Goal: Task Accomplishment & Management: Manage account settings

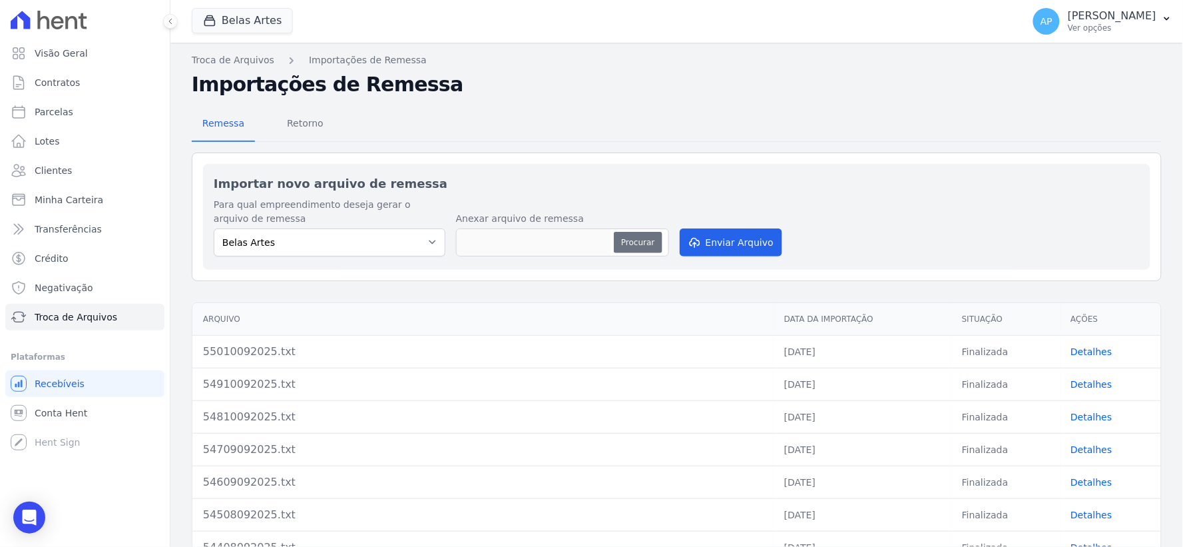
click at [646, 244] on button "Procurar" at bounding box center [638, 242] width 48 height 21
type input "55111092025.txt"
click at [708, 243] on button "Enviar Arquivo" at bounding box center [731, 242] width 103 height 28
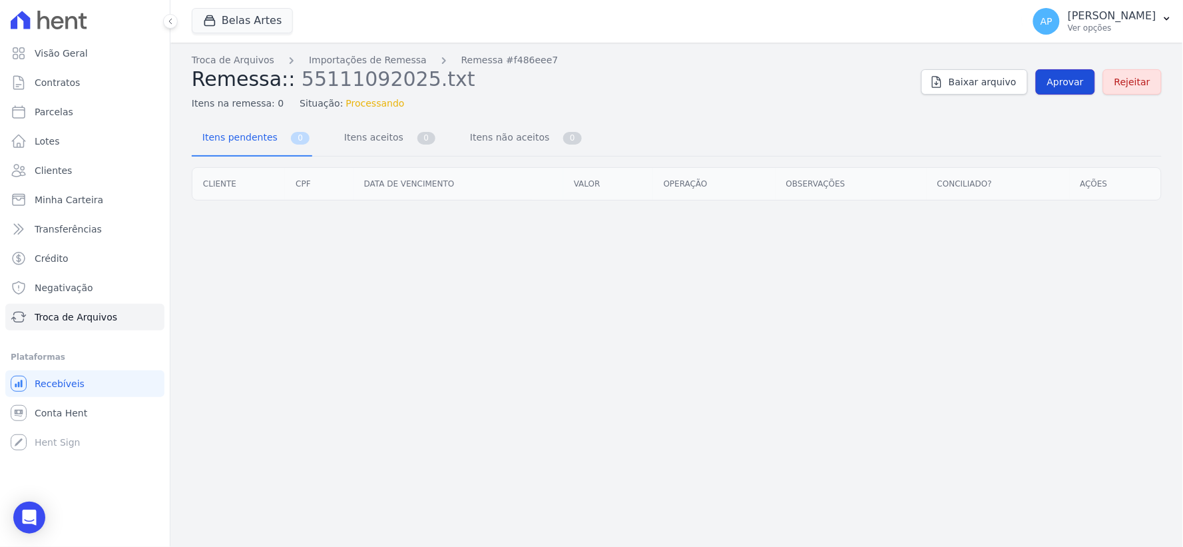
click at [1084, 82] on span "Aprovar" at bounding box center [1065, 81] width 37 height 13
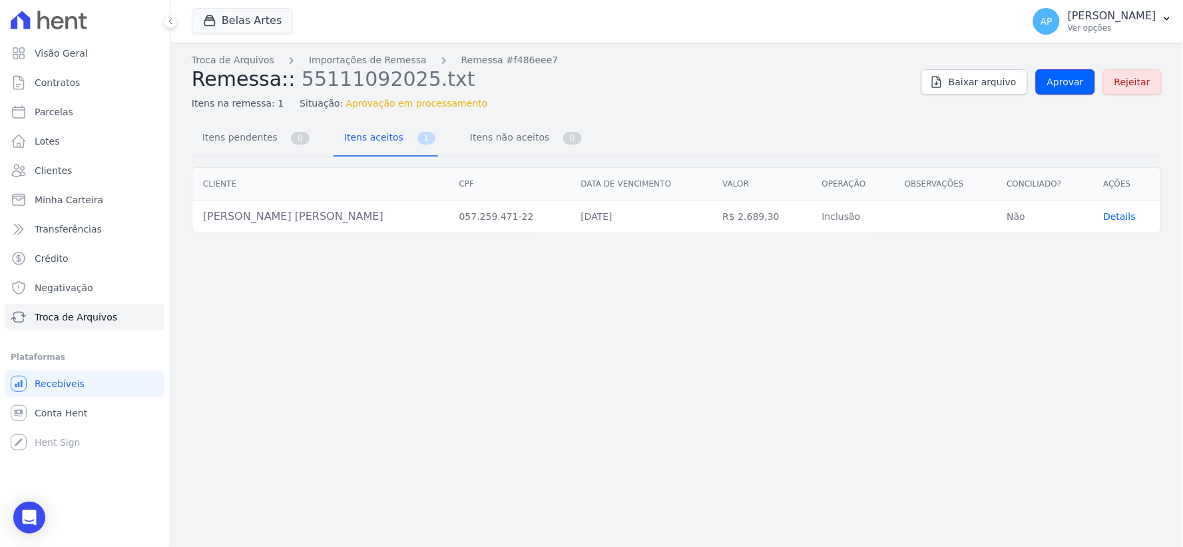
click at [1084, 82] on span "Aprovar" at bounding box center [1065, 81] width 37 height 13
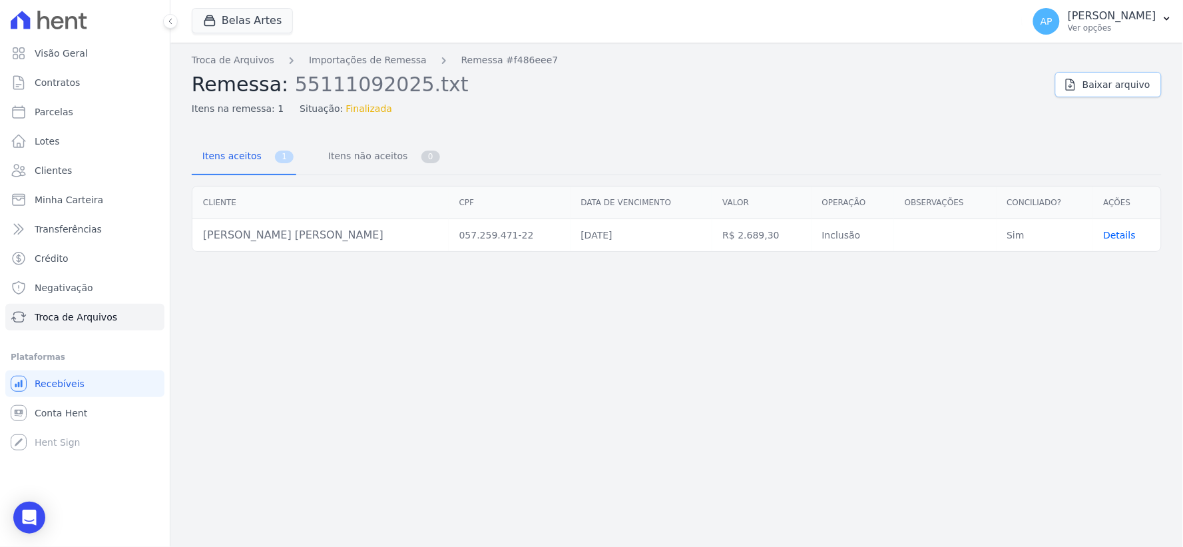
click at [1086, 82] on link "Baixar arquivo" at bounding box center [1108, 84] width 107 height 25
click at [68, 111] on span "Parcelas" at bounding box center [54, 111] width 39 height 13
select select
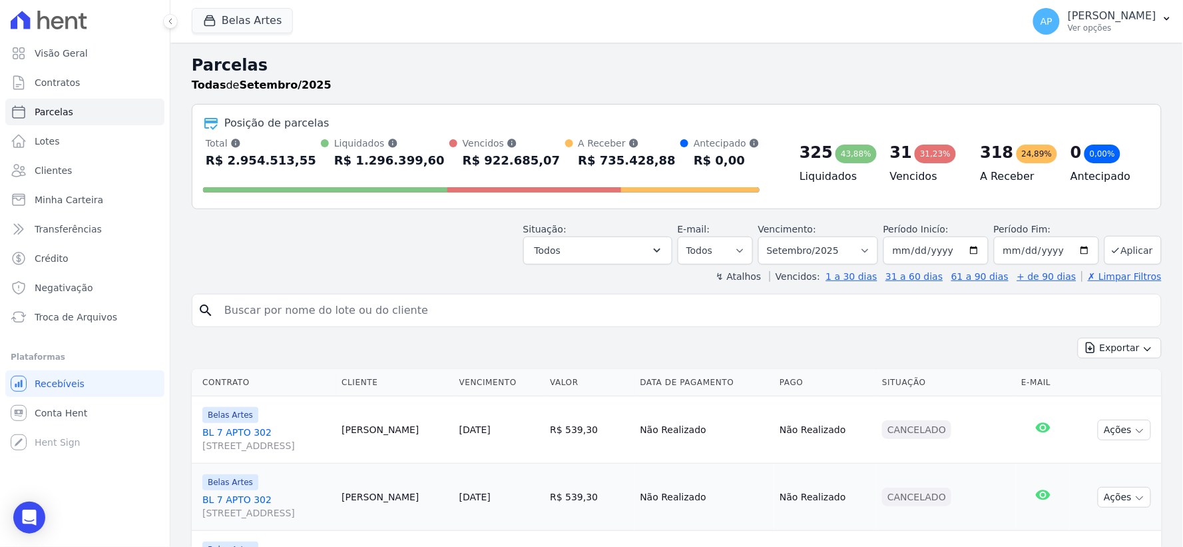
click at [355, 320] on input "search" at bounding box center [685, 310] width 939 height 27
drag, startPoint x: 355, startPoint y: 320, endPoint x: 370, endPoint y: 315, distance: 15.4
paste input "[PERSON_NAME] [PERSON_NAME]"
type input "[PERSON_NAME] [PERSON_NAME]"
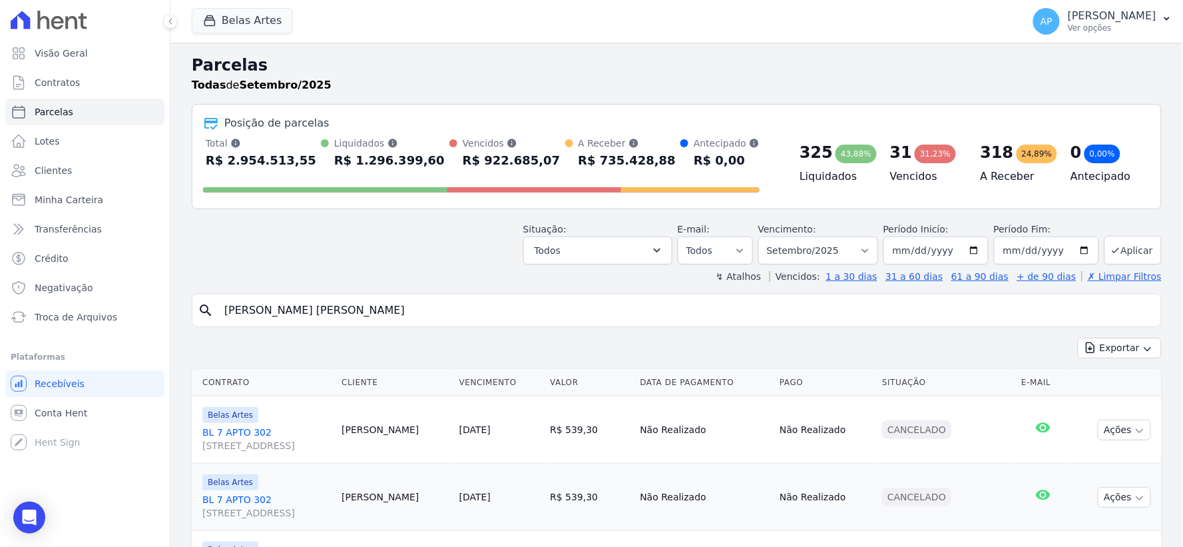
click at [561, 305] on input "[PERSON_NAME] [PERSON_NAME]" at bounding box center [685, 310] width 939 height 27
select select
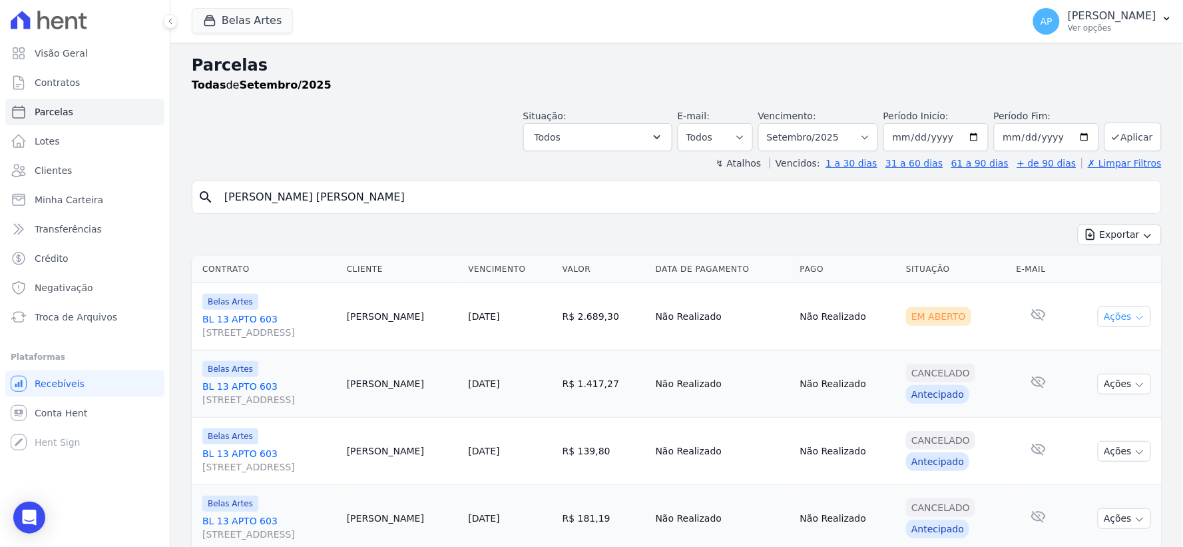
click at [1121, 320] on button "Ações" at bounding box center [1124, 316] width 53 height 21
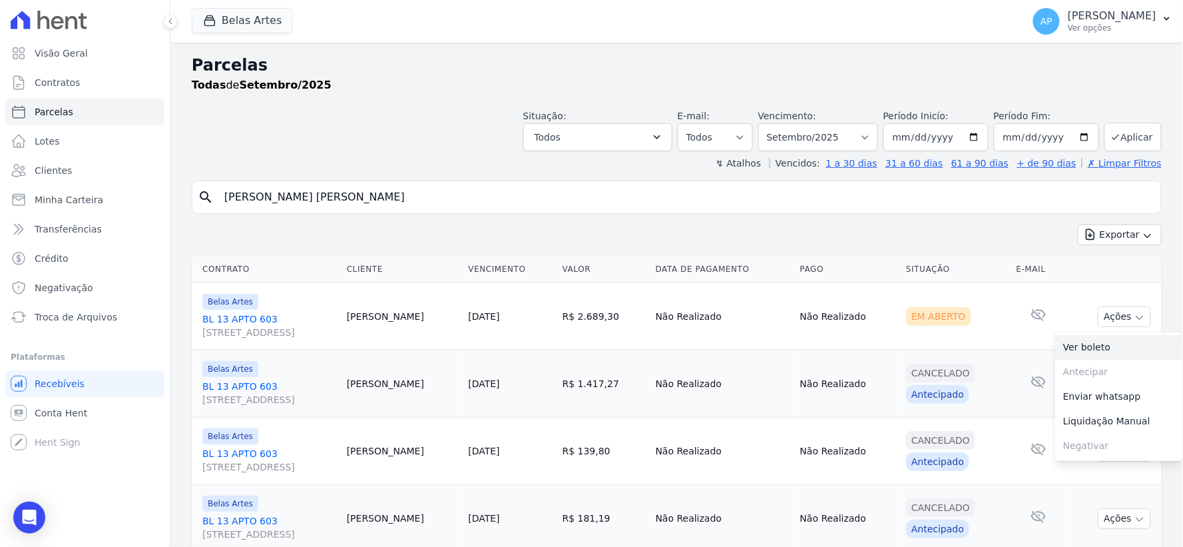
click at [1090, 343] on link "Ver boleto" at bounding box center [1119, 347] width 128 height 25
click at [81, 316] on span "Troca de Arquivos" at bounding box center [76, 316] width 83 height 13
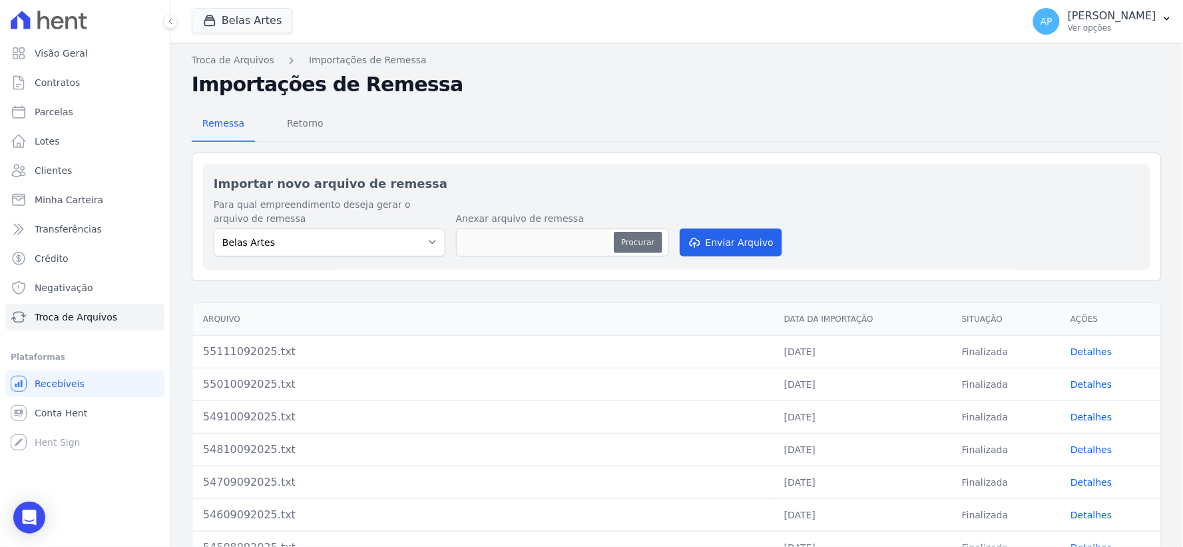
click at [641, 243] on button "Procurar" at bounding box center [638, 242] width 48 height 21
type input "55211092025.txt"
click at [690, 248] on button "Enviar Arquivo" at bounding box center [731, 242] width 103 height 28
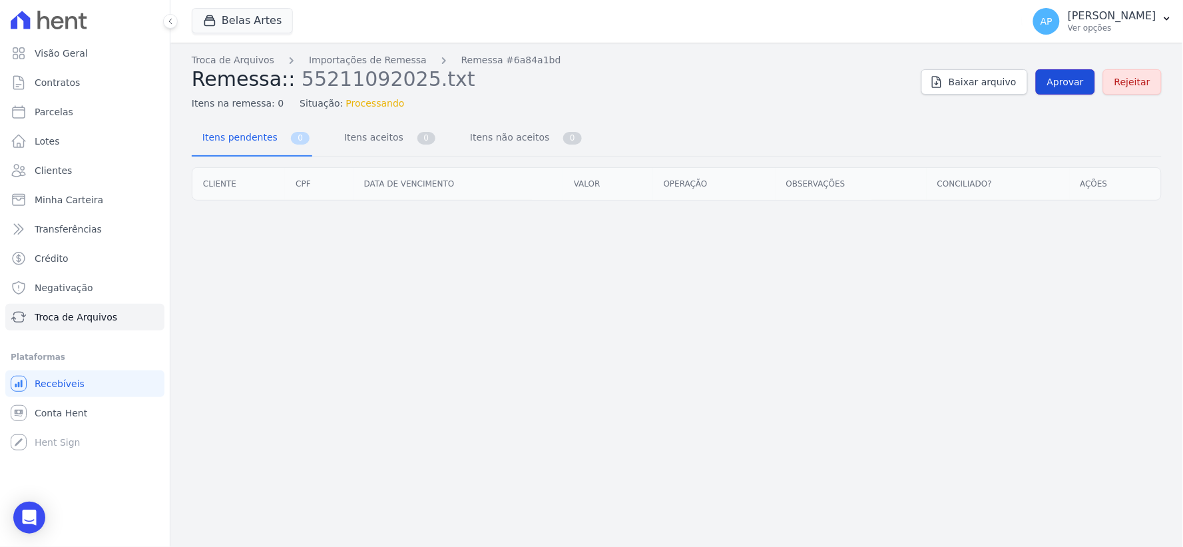
click at [1054, 82] on span "Aprovar" at bounding box center [1065, 81] width 37 height 13
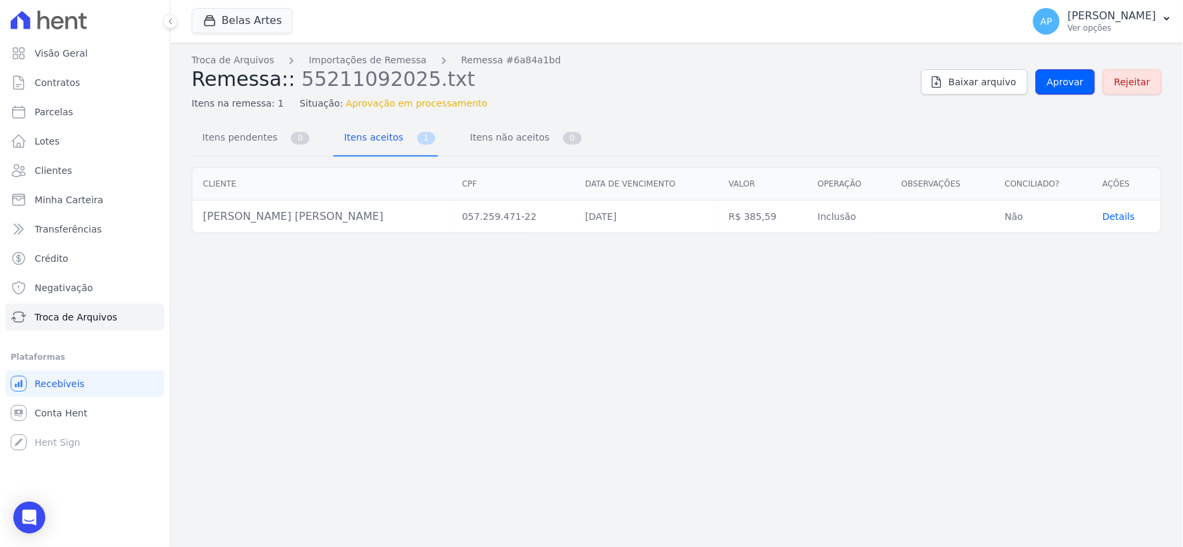
click at [1054, 82] on span "Aprovar" at bounding box center [1065, 81] width 37 height 13
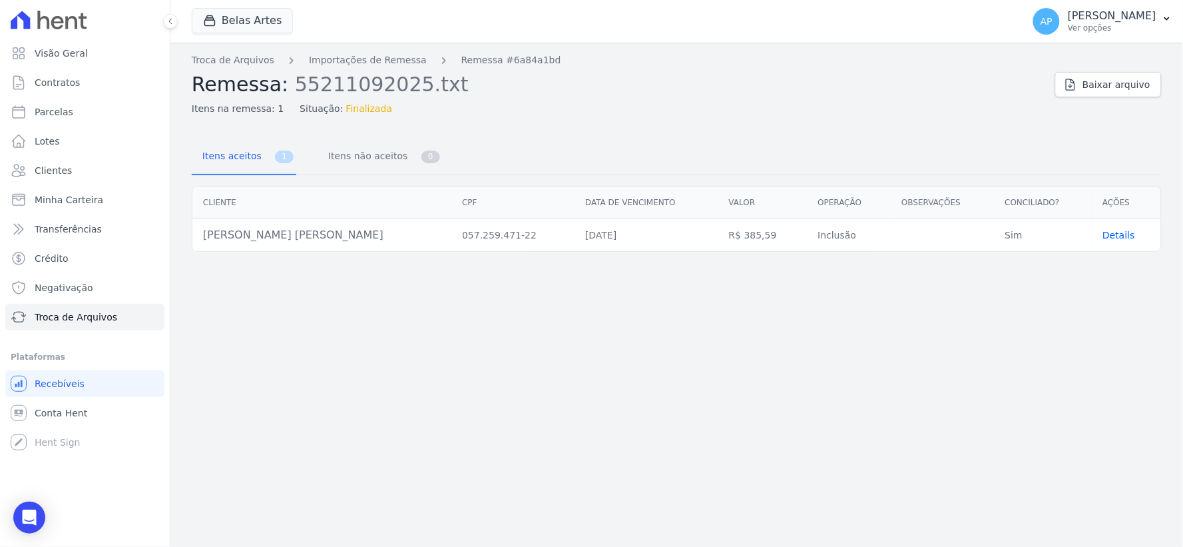
click at [1054, 82] on div "Troca de Arquivos Importações de Remessa Remessa #6a84a1bd Remessa: 55211092025…" at bounding box center [677, 84] width 970 height 63
click at [57, 114] on span "Parcelas" at bounding box center [54, 111] width 39 height 13
select select
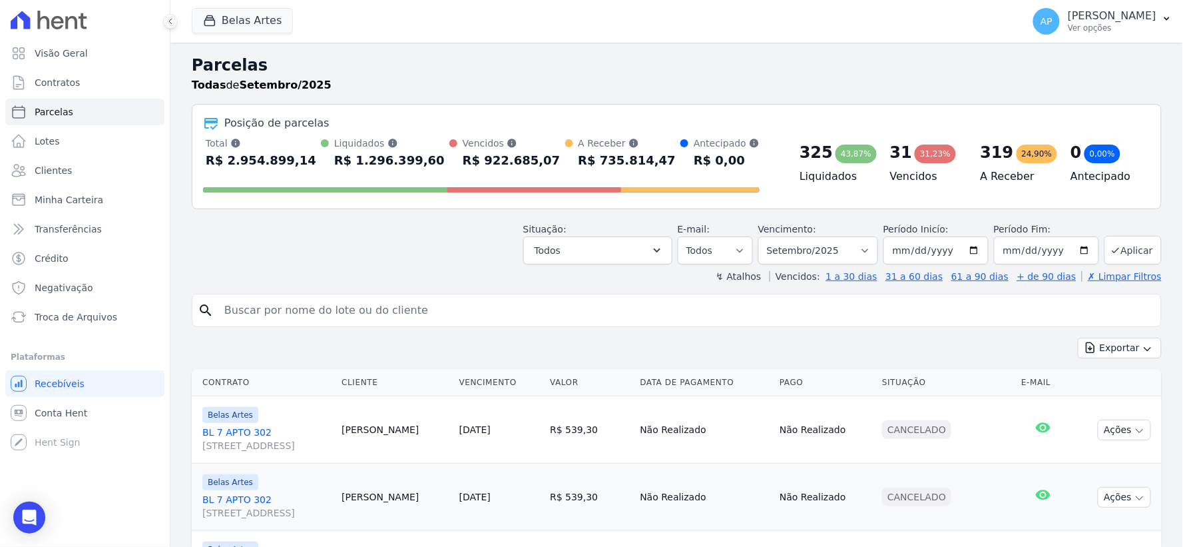
click at [546, 316] on input "search" at bounding box center [685, 310] width 939 height 27
paste input "[PERSON_NAME] [PERSON_NAME]"
type input "[PERSON_NAME] [PERSON_NAME]"
select select
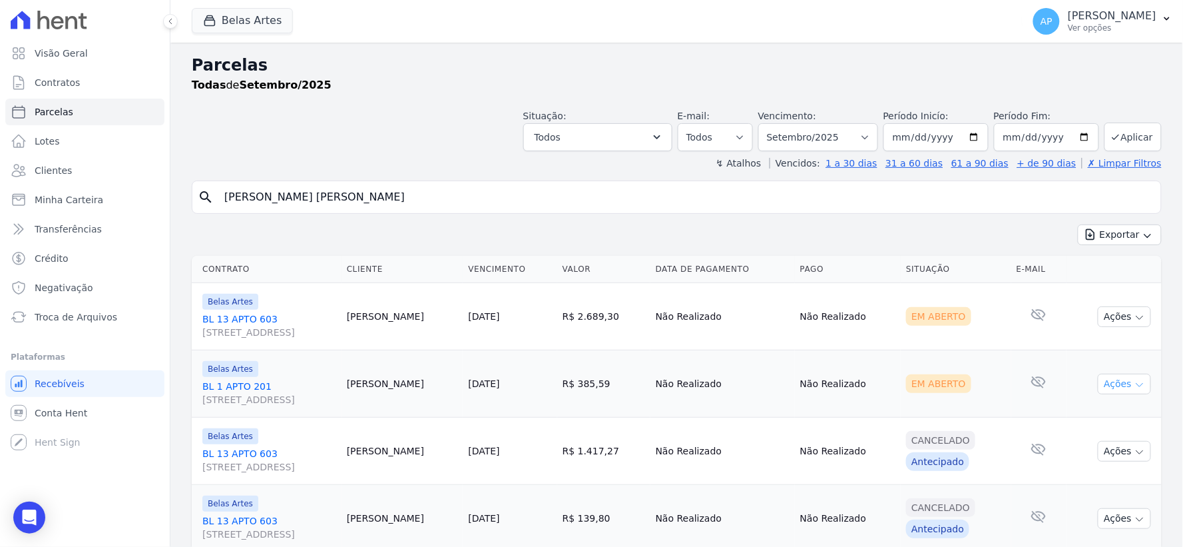
click at [1110, 377] on button "Ações" at bounding box center [1124, 383] width 53 height 21
click at [1070, 413] on link "Ver boleto" at bounding box center [1119, 414] width 128 height 25
drag, startPoint x: 458, startPoint y: 195, endPoint x: 61, endPoint y: 195, distance: 397.4
click at [61, 195] on div "Visão Geral Contratos [GEOGRAPHIC_DATA] Lotes Clientes Minha Carteira Transferê…" at bounding box center [591, 273] width 1183 height 547
paste input "[PERSON_NAME]"
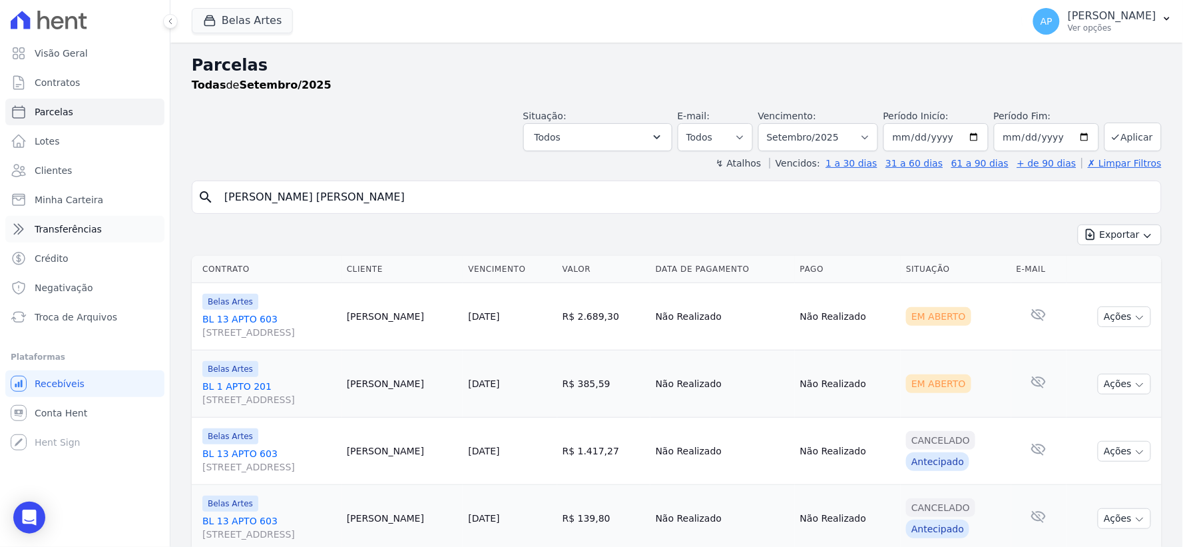
type input "[PERSON_NAME] [PERSON_NAME]"
select select
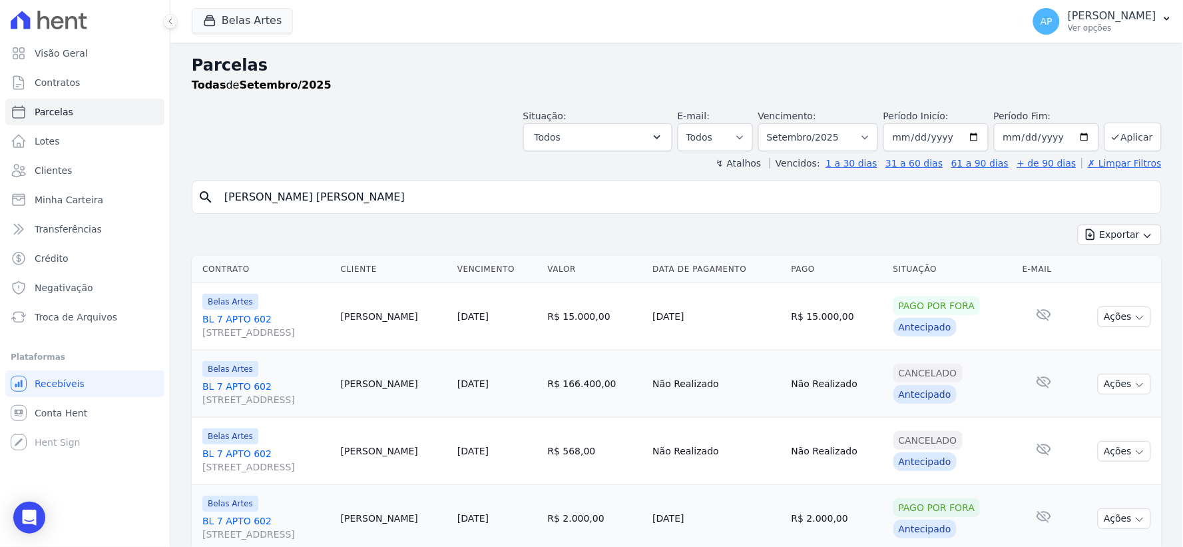
scroll to position [316, 0]
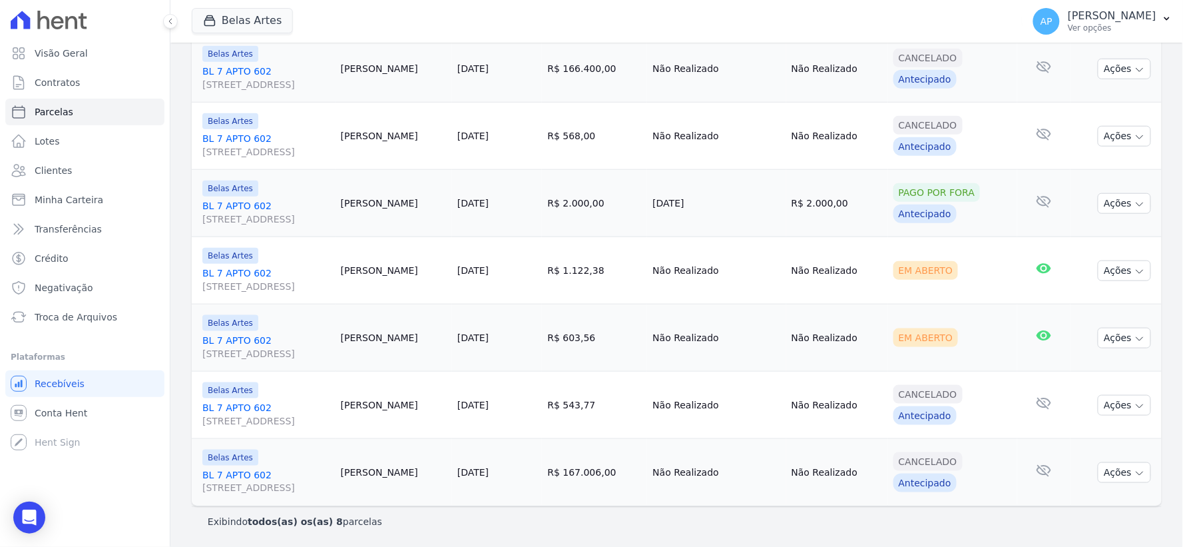
click at [238, 267] on link "[STREET_ADDRESS]" at bounding box center [266, 279] width 128 height 27
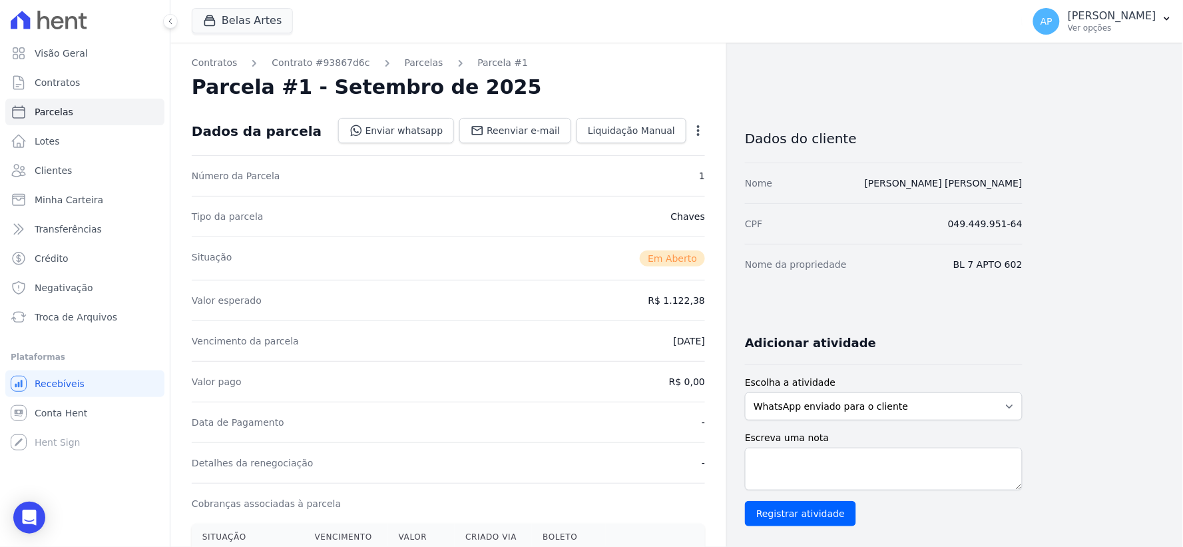
click at [696, 128] on icon "button" at bounding box center [698, 130] width 13 height 13
click at [613, 173] on link "Cancelar Cobrança" at bounding box center [640, 172] width 117 height 24
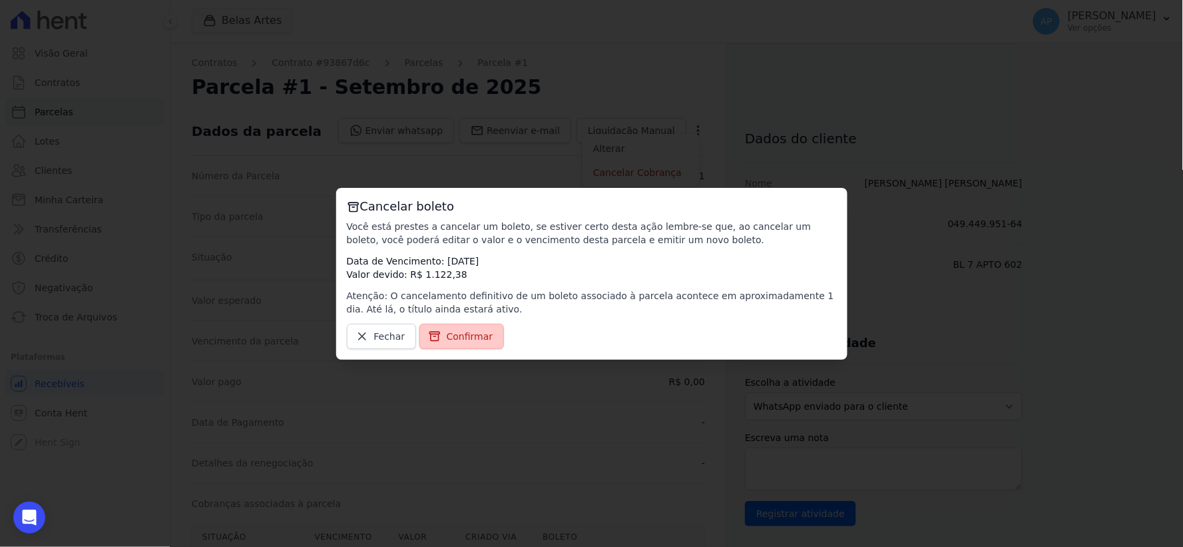
click at [467, 341] on span "Confirmar" at bounding box center [470, 335] width 47 height 13
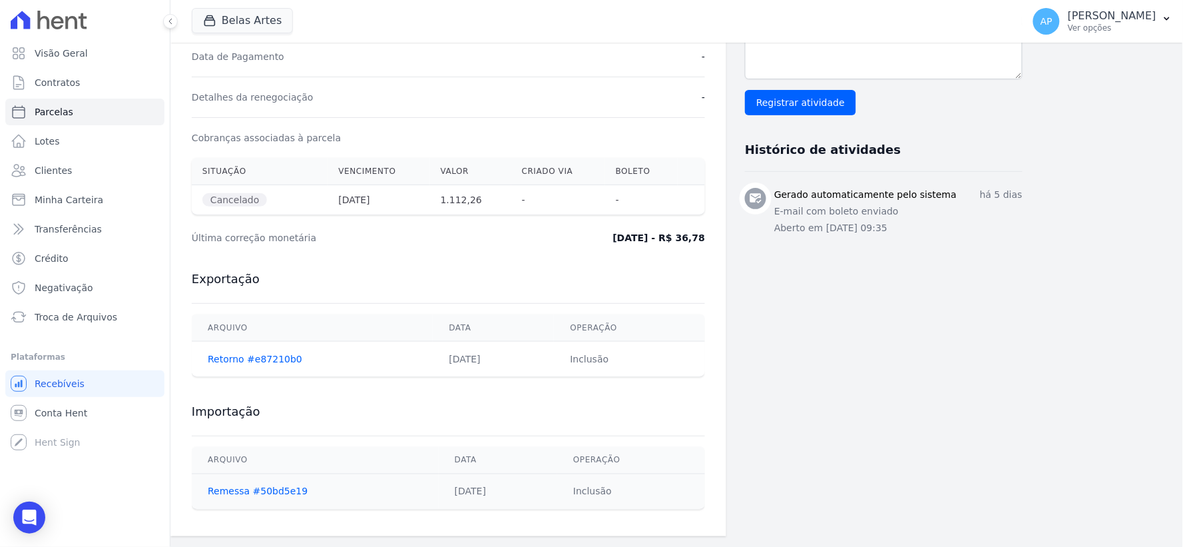
scroll to position [367, 0]
